Goal: Navigation & Orientation: Understand site structure

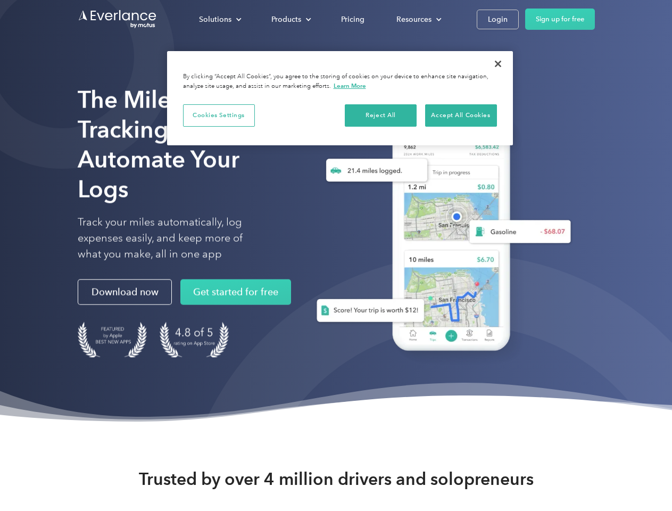
click at [220, 19] on div "Solutions" at bounding box center [215, 19] width 32 height 13
click at [290, 19] on div "Products" at bounding box center [286, 19] width 30 height 13
click at [418, 19] on div "Resources" at bounding box center [413, 19] width 35 height 13
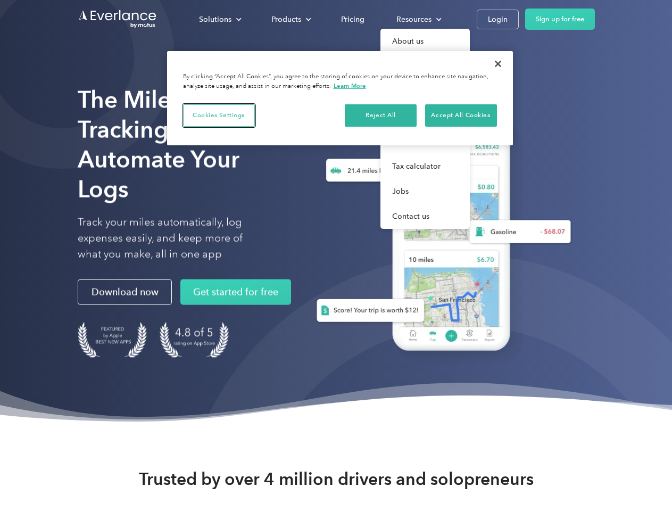
click at [219, 115] on button "Cookies Settings" at bounding box center [219, 115] width 72 height 22
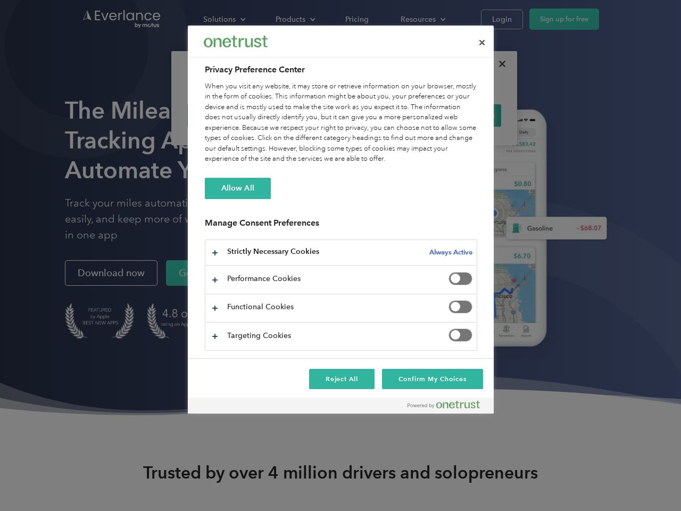
click at [381, 115] on div "When you visit any website, it may store or retrieve information on your browse…" at bounding box center [341, 122] width 272 height 83
click at [461, 115] on div "When you visit any website, it may store or retrieve information on your browse…" at bounding box center [341, 122] width 272 height 83
click at [498, 64] on div at bounding box center [340, 255] width 681 height 511
